Goal: Entertainment & Leisure: Consume media (video, audio)

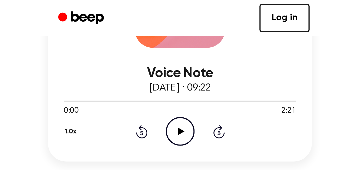
scroll to position [89, 0]
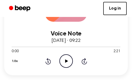
click at [65, 66] on icon "Play Audio" at bounding box center [65, 60] width 13 height 13
click at [67, 61] on icon at bounding box center [66, 60] width 2 height 3
click at [65, 59] on icon "Play Audio" at bounding box center [65, 60] width 13 height 13
click at [85, 62] on icon at bounding box center [83, 61] width 1 height 2
click at [48, 62] on icon at bounding box center [47, 61] width 1 height 2
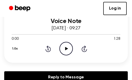
scroll to position [102, 0]
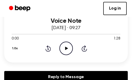
click at [66, 53] on icon "Play Audio" at bounding box center [65, 47] width 13 height 13
